Goal: Task Accomplishment & Management: Manage account settings

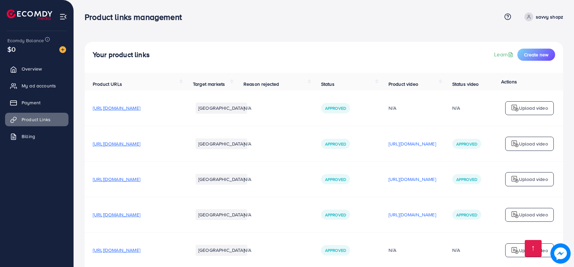
scroll to position [5888, 0]
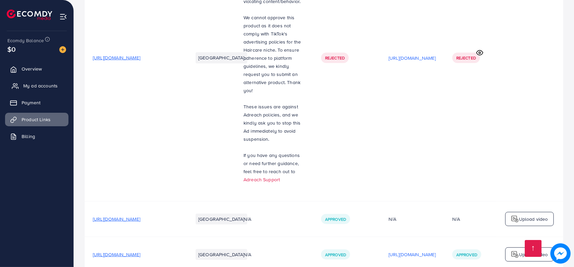
click at [48, 82] on link "My ad accounts" at bounding box center [36, 85] width 63 height 13
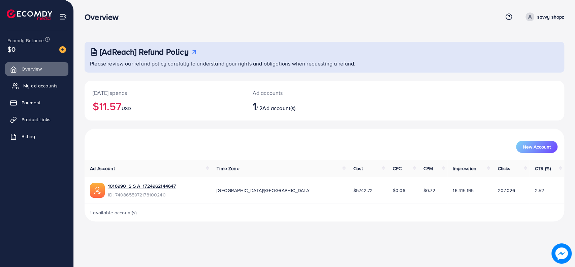
click at [19, 89] on link "My ad accounts" at bounding box center [36, 85] width 63 height 13
